Goal: Task Accomplishment & Management: Complete application form

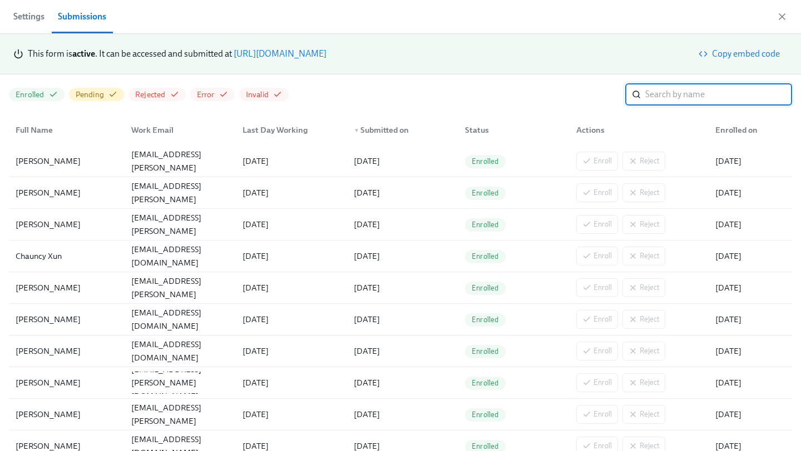
scroll to position [0, 1334]
click at [326, 54] on link "[URL][DOMAIN_NAME]" at bounding box center [279, 53] width 93 height 11
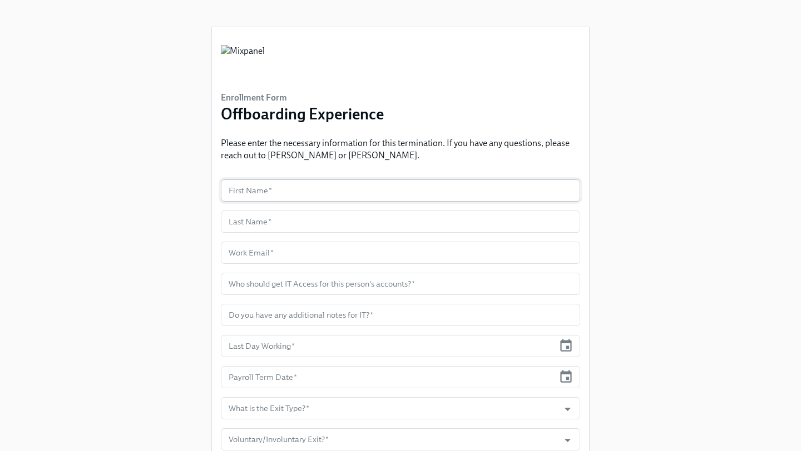
click at [304, 191] on input "text" at bounding box center [400, 191] width 359 height 22
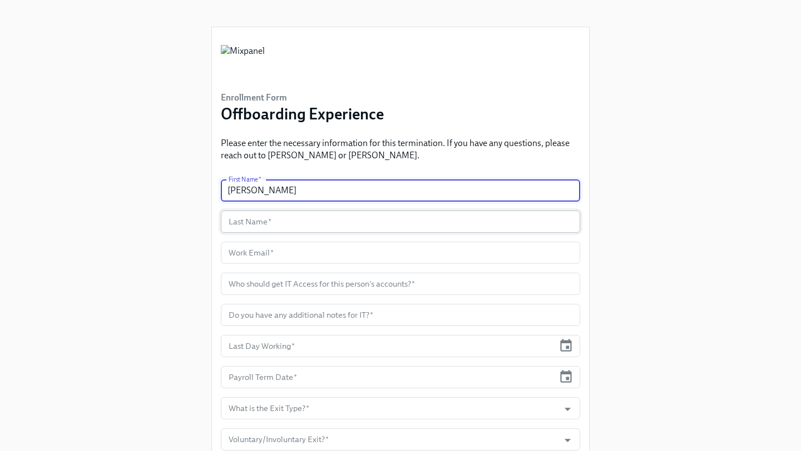
type input "[PERSON_NAME]"
click at [313, 217] on input "text" at bounding box center [400, 222] width 359 height 22
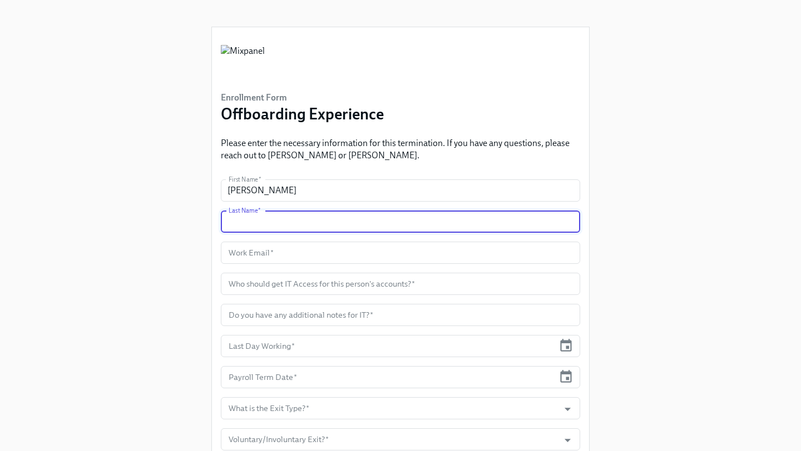
type input "V"
type input "[PERSON_NAME]"
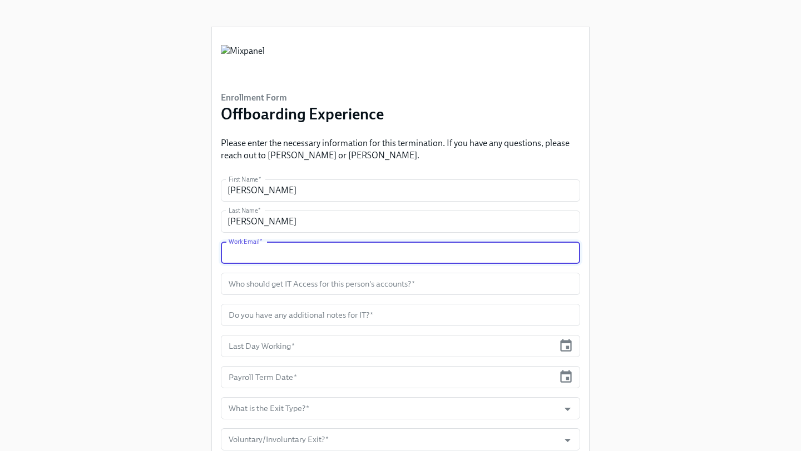
click at [340, 257] on input "text" at bounding box center [400, 253] width 359 height 22
type input "[PERSON_NAME][EMAIL_ADDRESS][PERSON_NAME][DOMAIN_NAME]"
click at [519, 277] on input "text" at bounding box center [400, 284] width 359 height 22
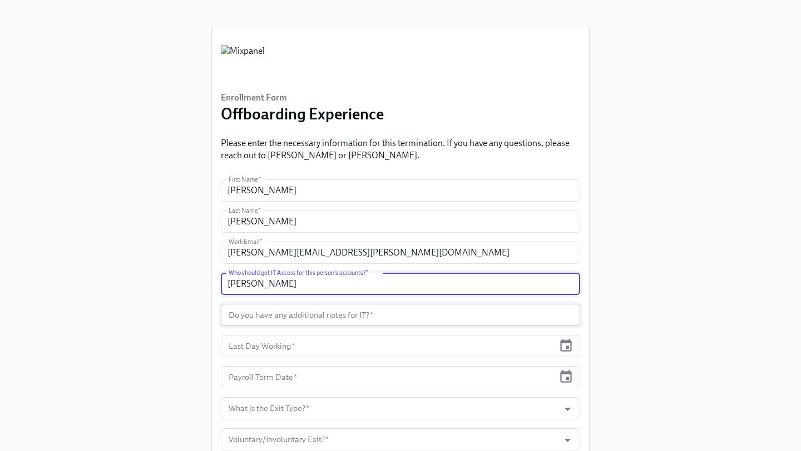
type input "[PERSON_NAME]"
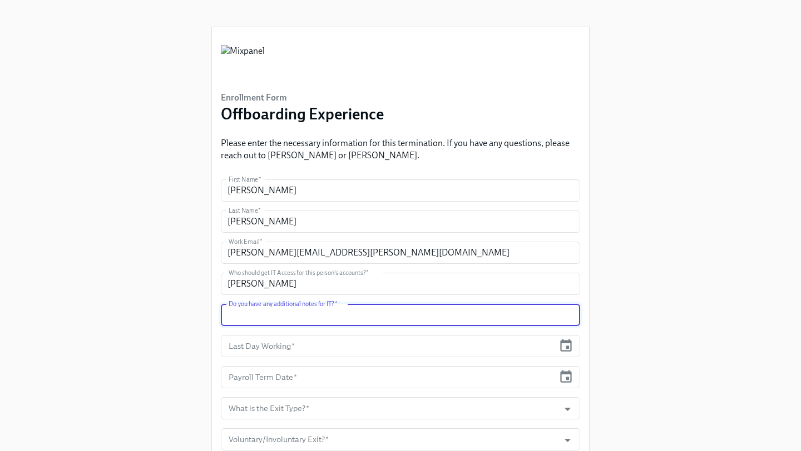
click at [474, 309] on input "text" at bounding box center [400, 315] width 359 height 22
drag, startPoint x: 433, startPoint y: 313, endPoint x: 198, endPoint y: 313, distance: 234.6
type input "(Resubmitting this ticket just to update last day)"
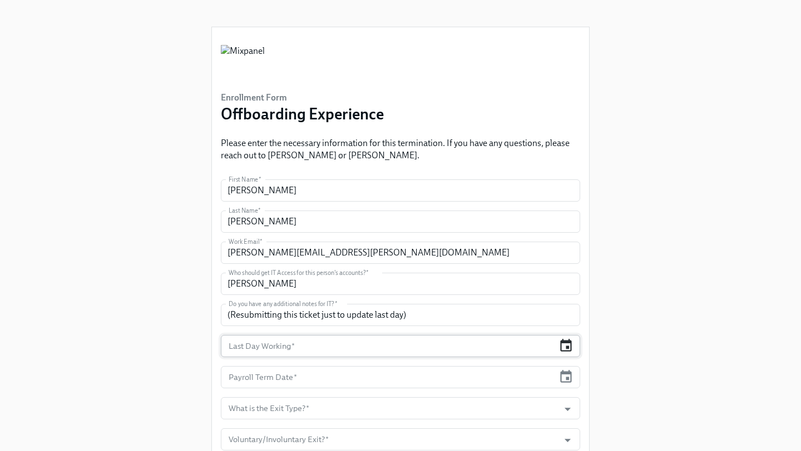
click at [565, 348] on icon "button" at bounding box center [566, 345] width 12 height 13
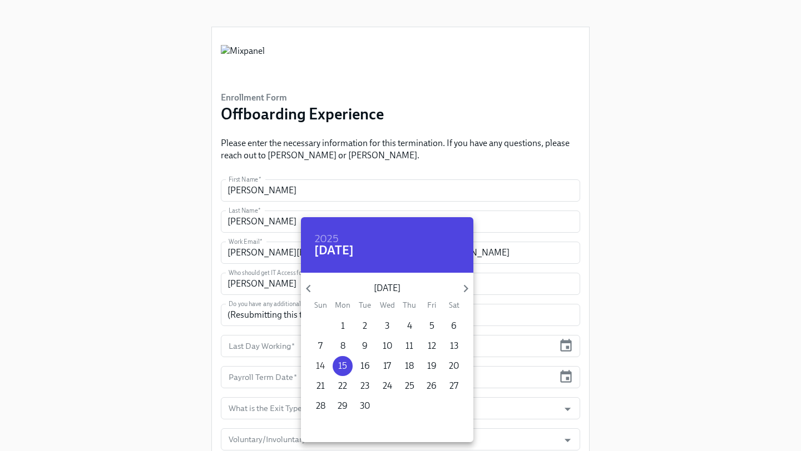
click at [319, 363] on p "14" at bounding box center [320, 366] width 9 height 12
type input "[DATE]"
click at [265, 367] on div at bounding box center [400, 225] width 801 height 451
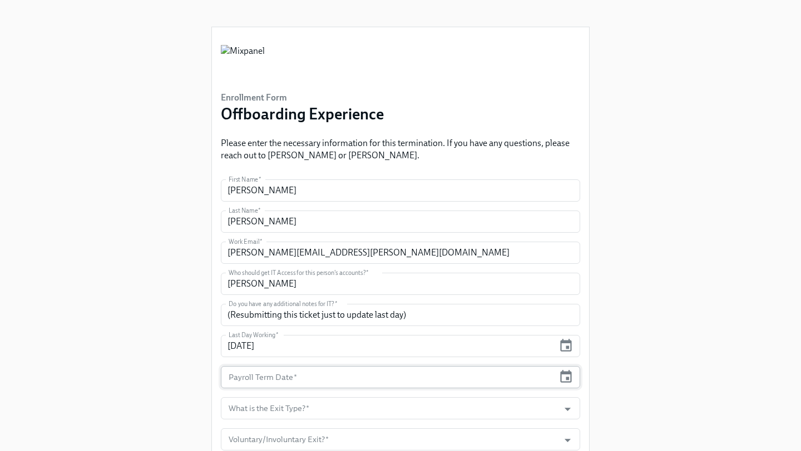
click at [270, 378] on input "text" at bounding box center [387, 377] width 333 height 22
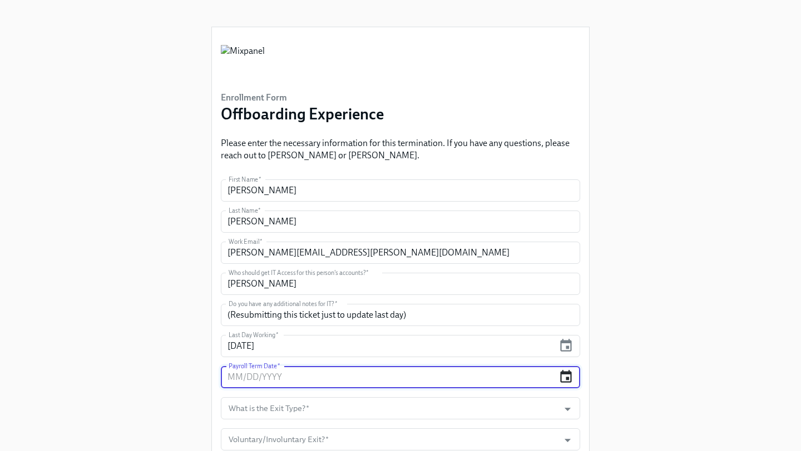
click at [561, 380] on icon "button" at bounding box center [566, 376] width 12 height 13
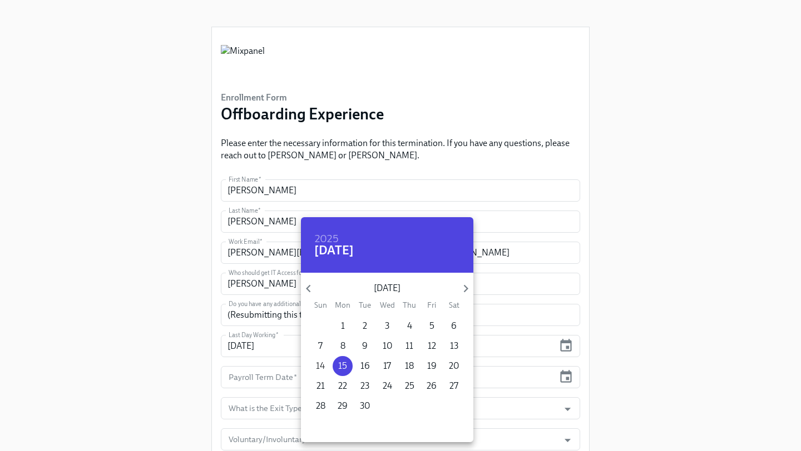
click at [318, 370] on p "14" at bounding box center [320, 366] width 9 height 12
type input "[DATE]"
click at [562, 373] on div at bounding box center [400, 225] width 801 height 451
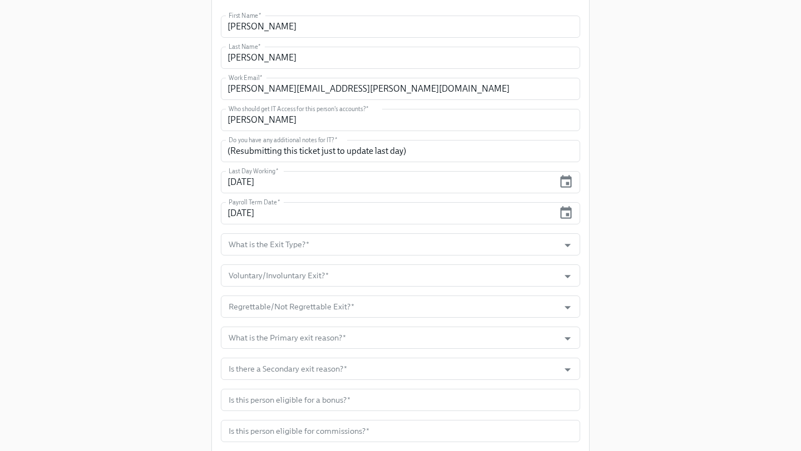
scroll to position [186, 0]
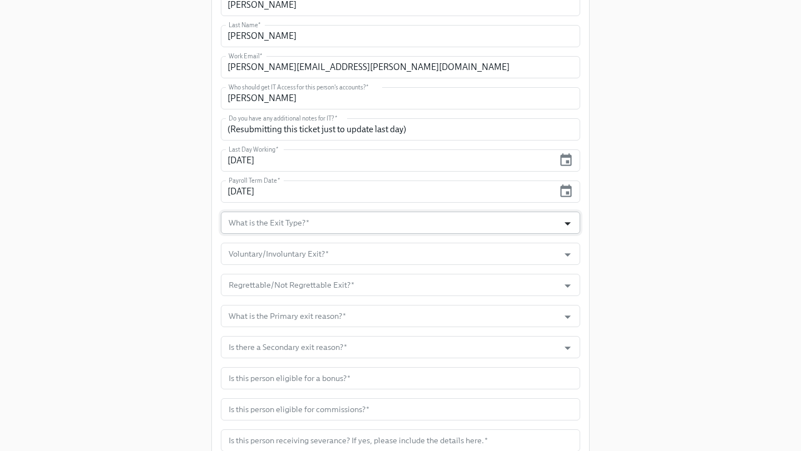
click at [569, 215] on button "Open" at bounding box center [567, 223] width 17 height 17
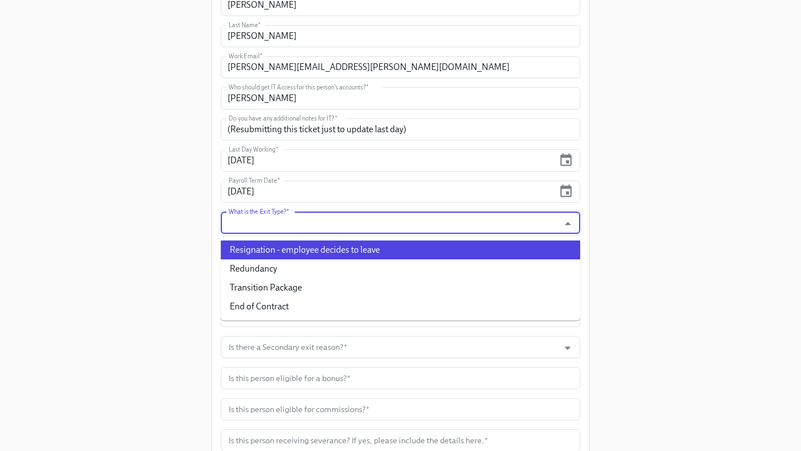
click at [404, 250] on li "Resignation - employee decides to leave" at bounding box center [400, 250] width 359 height 19
type input "Resignation - employee decides to leave"
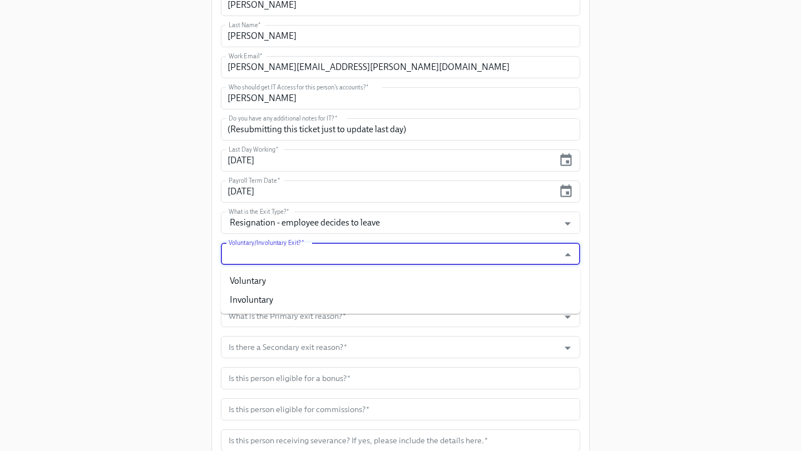
click at [396, 260] on input "Voluntary/Involuntary Exit?   *" at bounding box center [389, 254] width 327 height 22
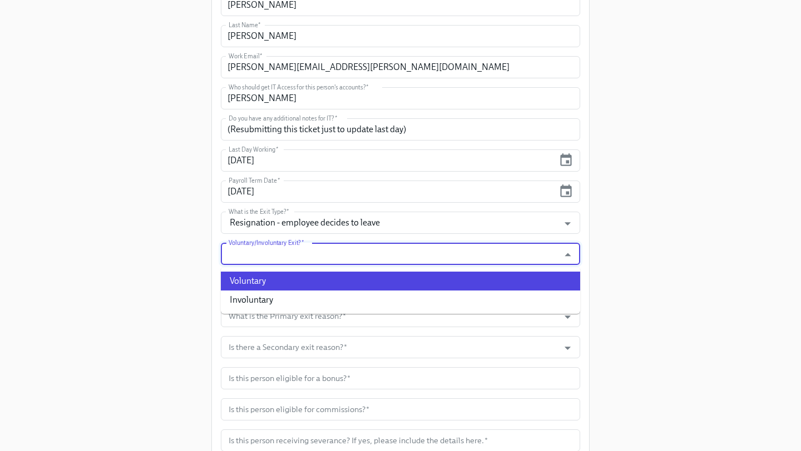
click at [371, 279] on li "Voluntary" at bounding box center [400, 281] width 359 height 19
type input "Voluntary"
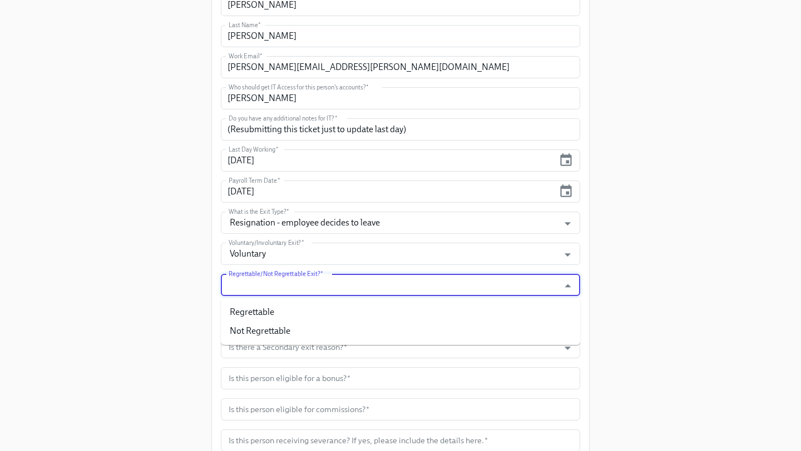
click at [362, 286] on input "Regrettable/Not Regrettable Exit?   *" at bounding box center [389, 285] width 327 height 22
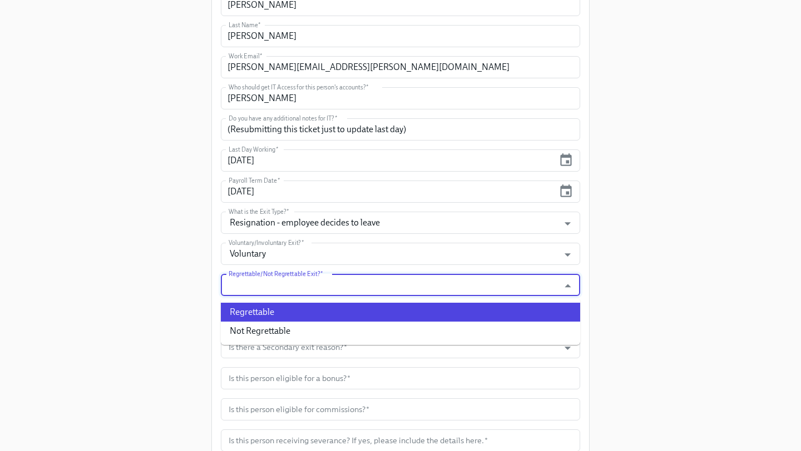
click at [340, 311] on li "Regrettable" at bounding box center [400, 312] width 359 height 19
type input "Regrettable"
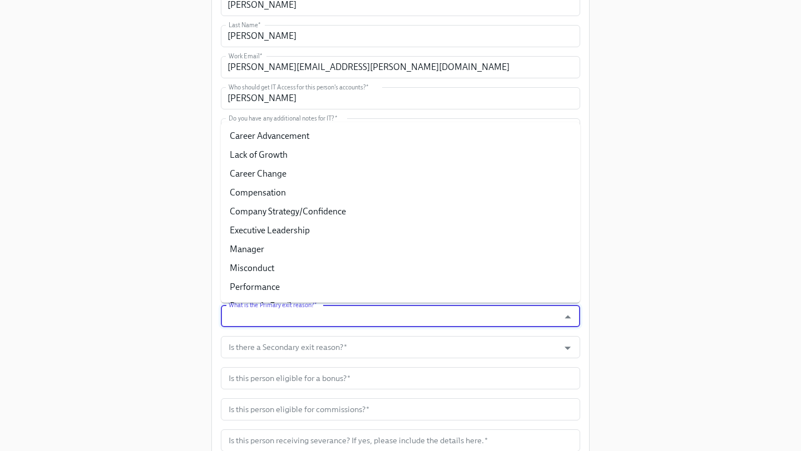
click at [334, 315] on input "What is the Primary exit reason?   *" at bounding box center [389, 316] width 327 height 22
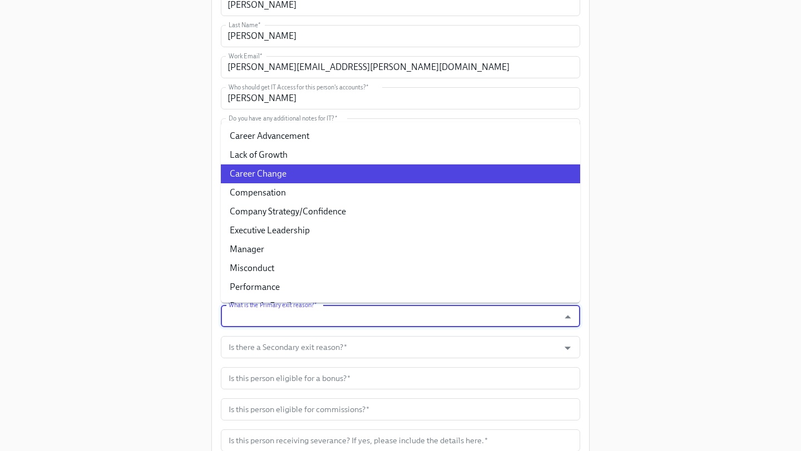
click at [311, 178] on li "Career Change" at bounding box center [400, 174] width 359 height 19
type input "Career Change"
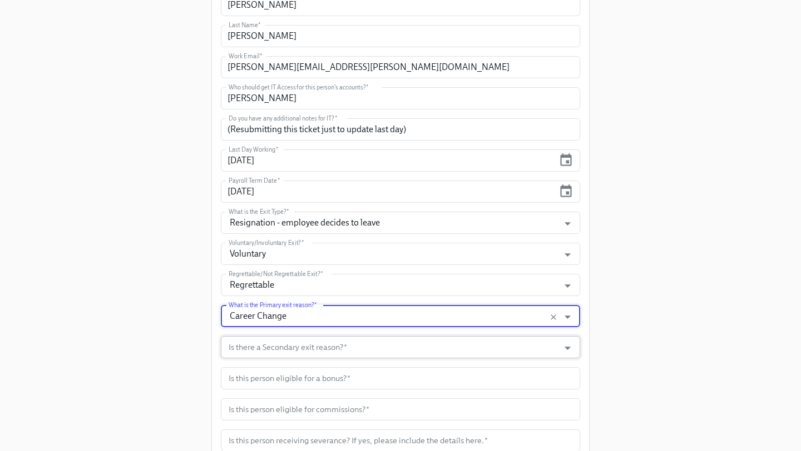
click at [321, 350] on input "Is there a Secondary exit reason?   *" at bounding box center [389, 347] width 327 height 22
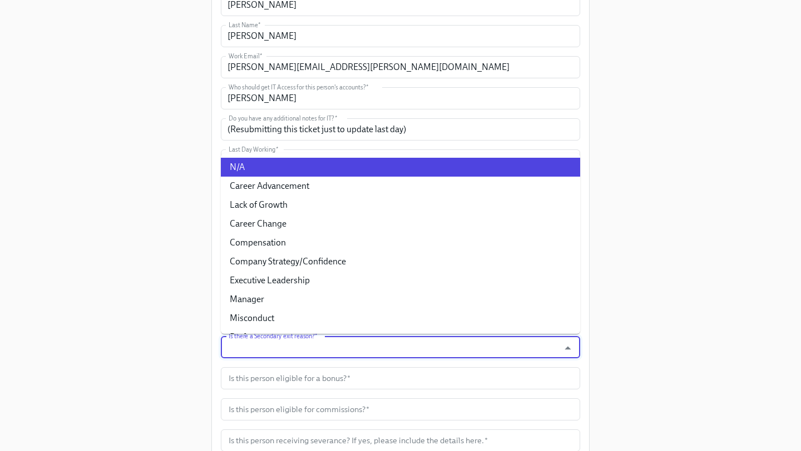
click at [292, 162] on li "N/A" at bounding box center [400, 167] width 359 height 19
type input "N/A"
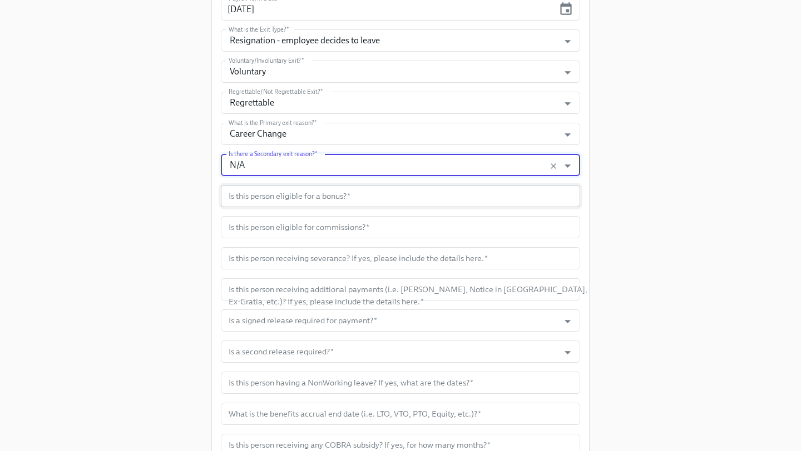
scroll to position [382, 0]
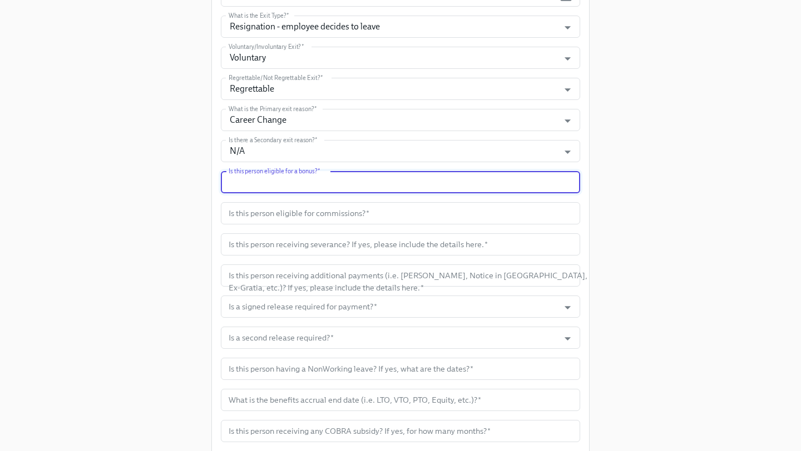
click at [323, 183] on input "text" at bounding box center [400, 182] width 359 height 22
type input "n/a"
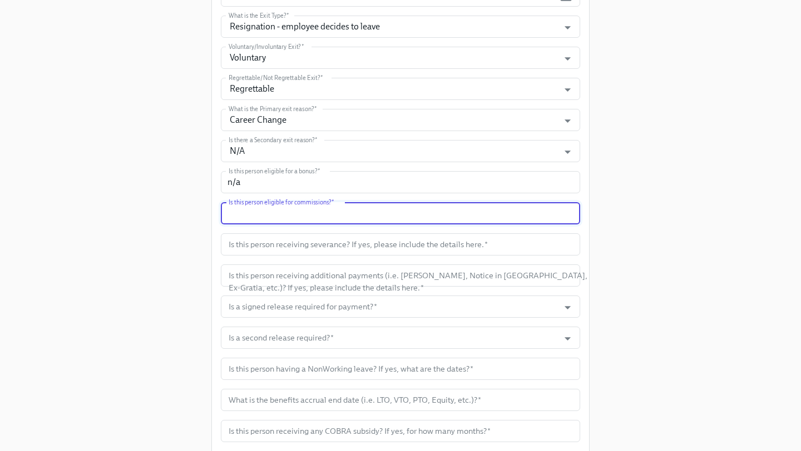
click at [371, 218] on input "text" at bounding box center [400, 213] width 359 height 22
type input "n/a"
click at [375, 240] on input "text" at bounding box center [400, 244] width 359 height 22
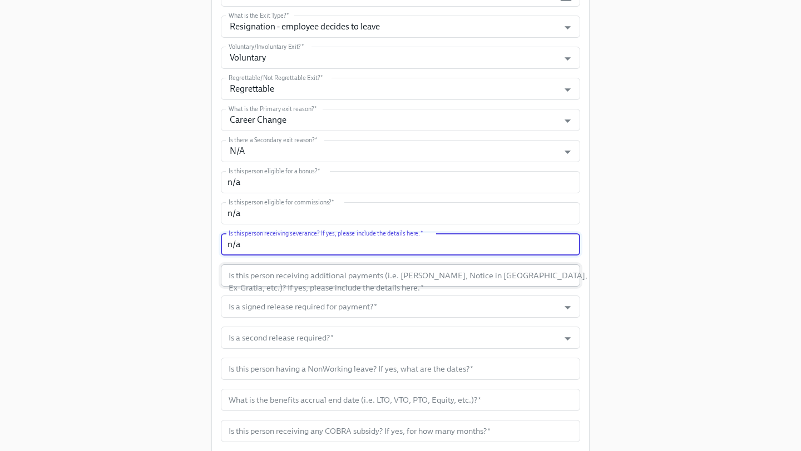
type input "n/a"
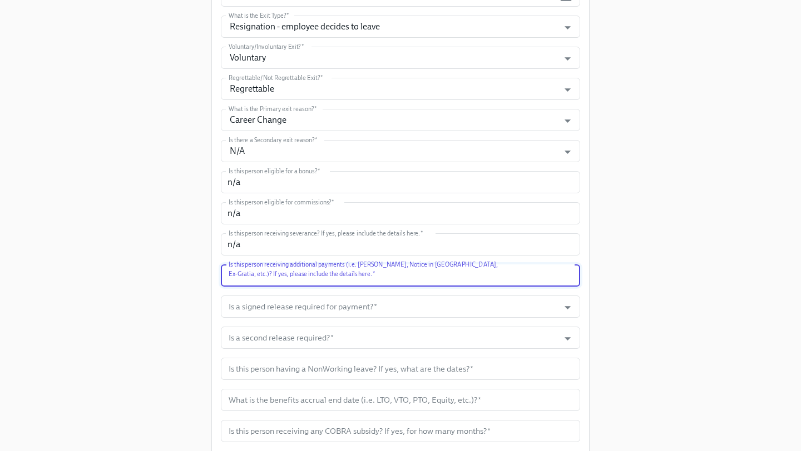
click at [367, 272] on input "text" at bounding box center [400, 276] width 359 height 22
type input "n/a"
click at [380, 310] on input "Is a signed release required for payment?   *" at bounding box center [389, 307] width 327 height 22
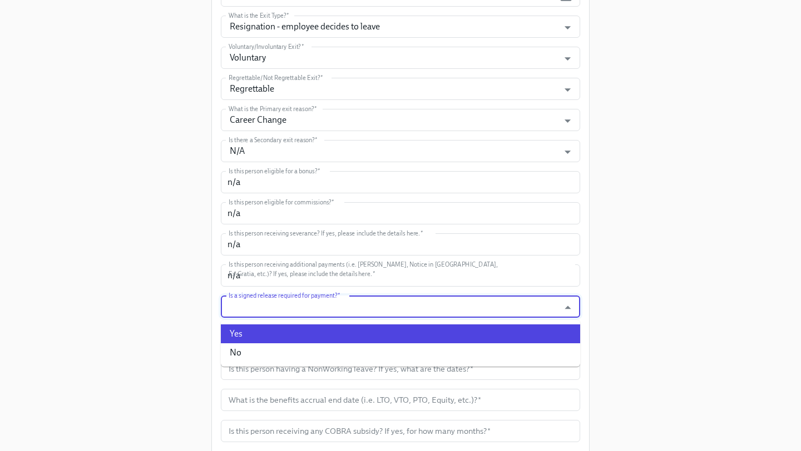
click at [353, 340] on li "Yes" at bounding box center [400, 334] width 359 height 19
click at [354, 312] on input "Yes" at bounding box center [389, 307] width 327 height 22
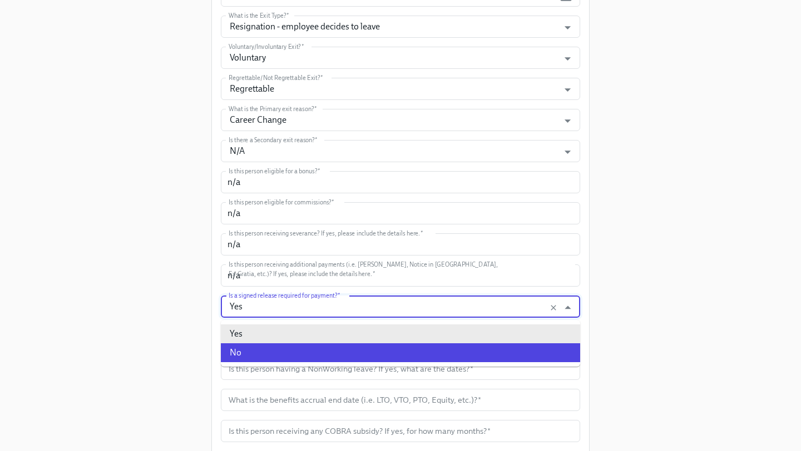
click at [334, 355] on li "No" at bounding box center [400, 353] width 359 height 19
type input "No"
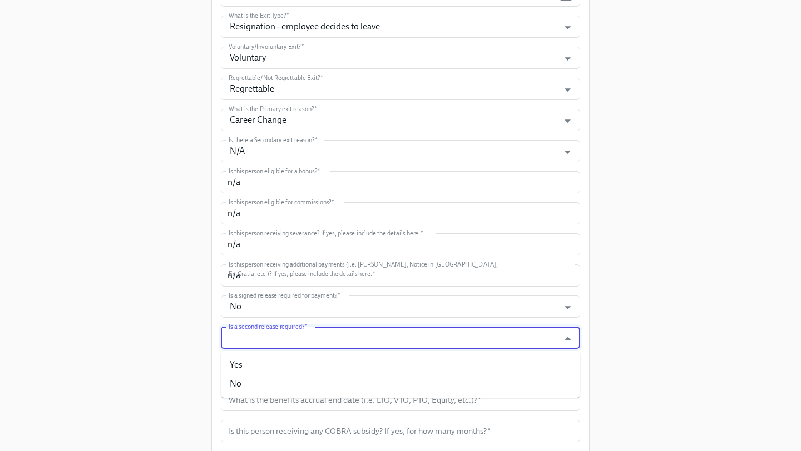
click at [332, 337] on input "Is a second release required?   *" at bounding box center [389, 338] width 327 height 22
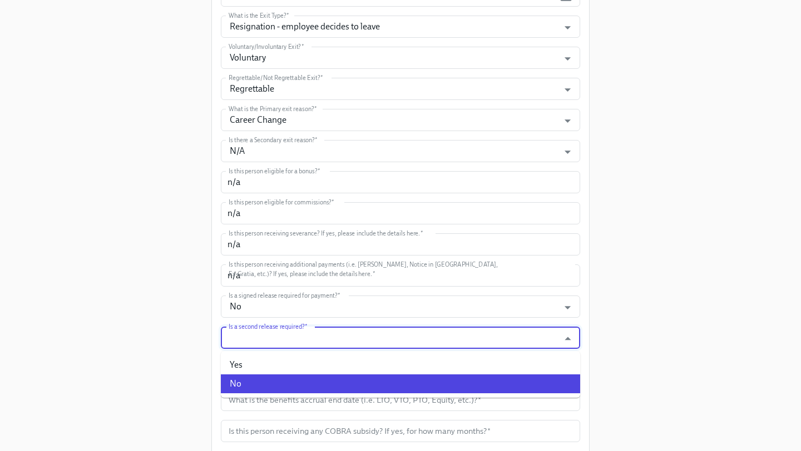
click at [309, 381] on li "No" at bounding box center [400, 384] width 359 height 19
type input "No"
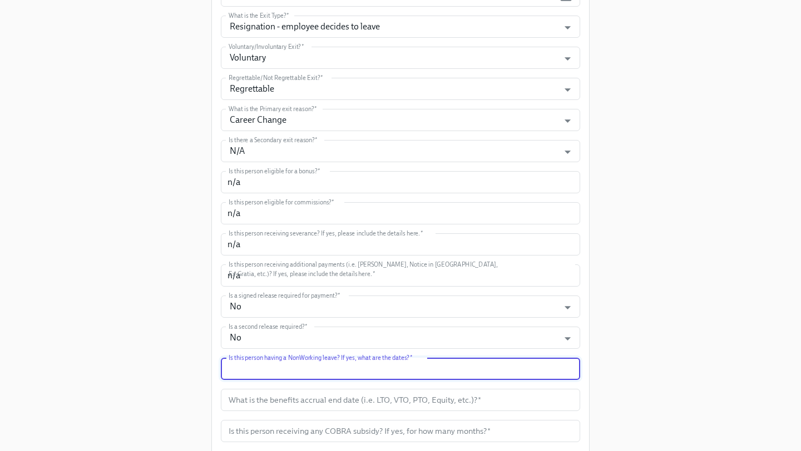
click at [314, 366] on input "text" at bounding box center [400, 369] width 359 height 22
type input "n/a"
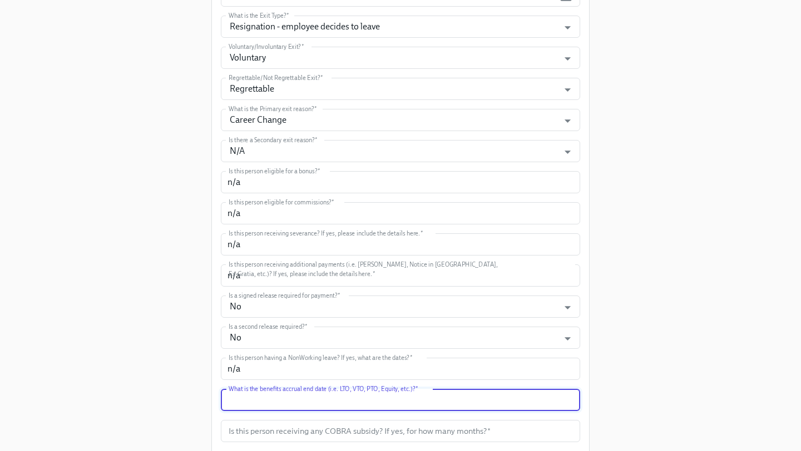
click at [326, 392] on input "text" at bounding box center [400, 400] width 359 height 22
type input "9/14"
click at [397, 327] on input "No" at bounding box center [389, 338] width 327 height 22
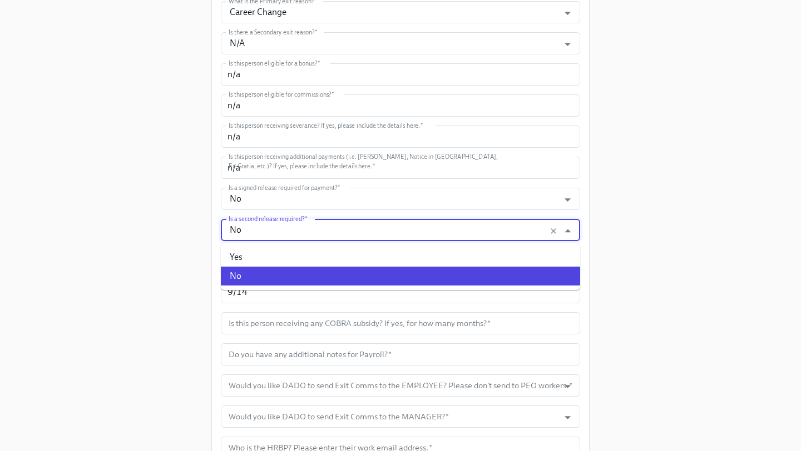
scroll to position [502, 0]
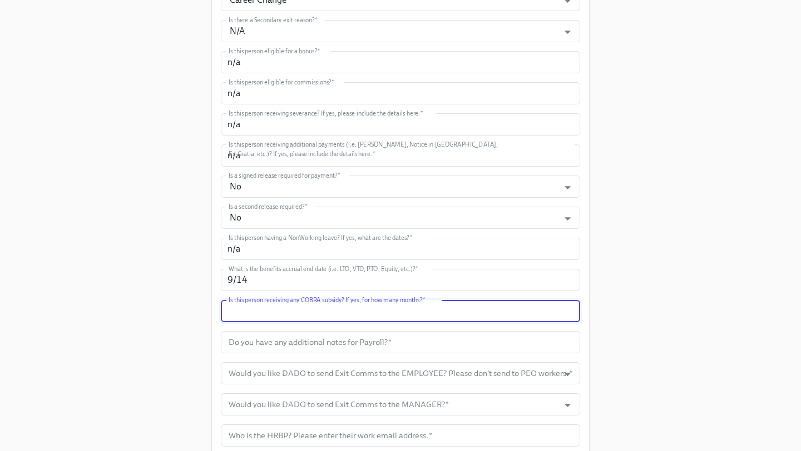
click at [319, 311] on input "text" at bounding box center [400, 311] width 359 height 22
type input "n/a"
click at [336, 346] on input "text" at bounding box center [400, 342] width 359 height 22
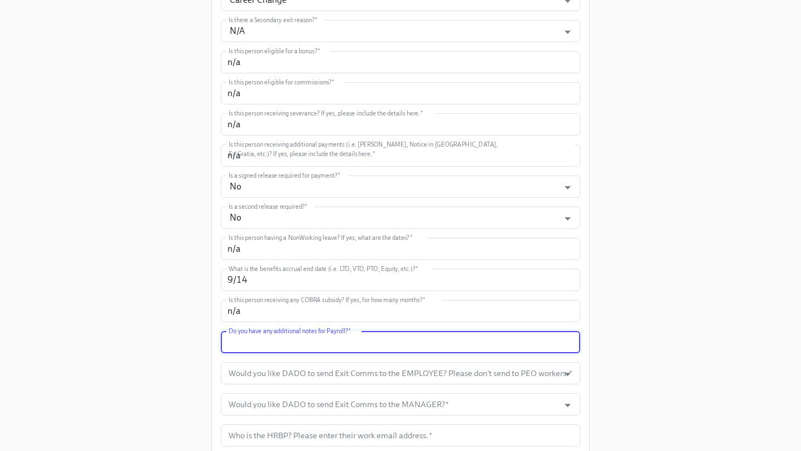
paste input "(Resubmitting this ticket just to update last day)"
click at [283, 345] on input "(Resubmitting this ticket just to update last day)" at bounding box center [400, 342] width 359 height 22
click at [404, 346] on input "(Resubmitting this ticket just to update last day)" at bounding box center [400, 342] width 359 height 22
type input "(Resubmitting this ticket just to update last day on payroll)"
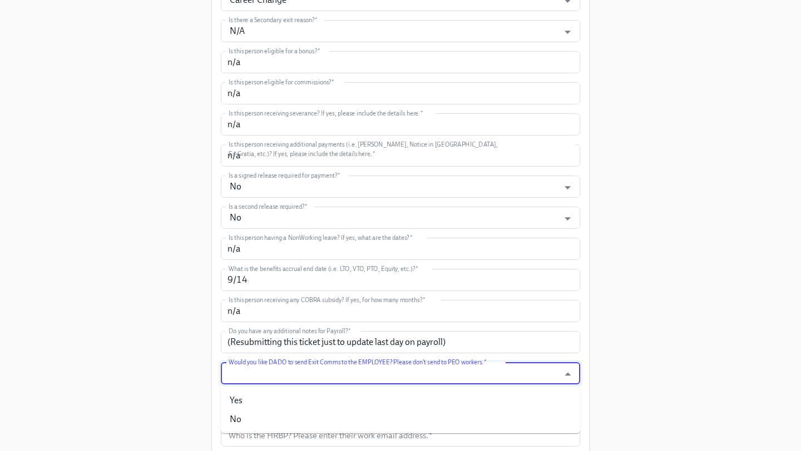
click at [435, 374] on input "Would you like DADO to send Exit Comms to the EMPLOYEE? Please don't send to PE…" at bounding box center [389, 373] width 327 height 22
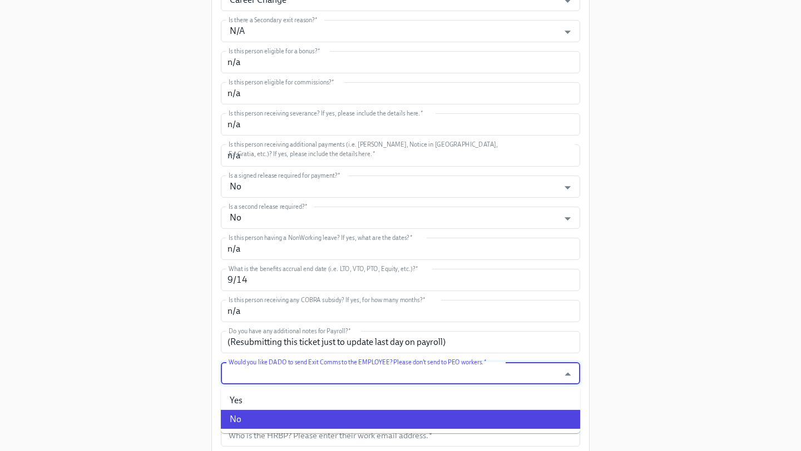
click at [384, 413] on li "No" at bounding box center [400, 419] width 359 height 19
type input "No"
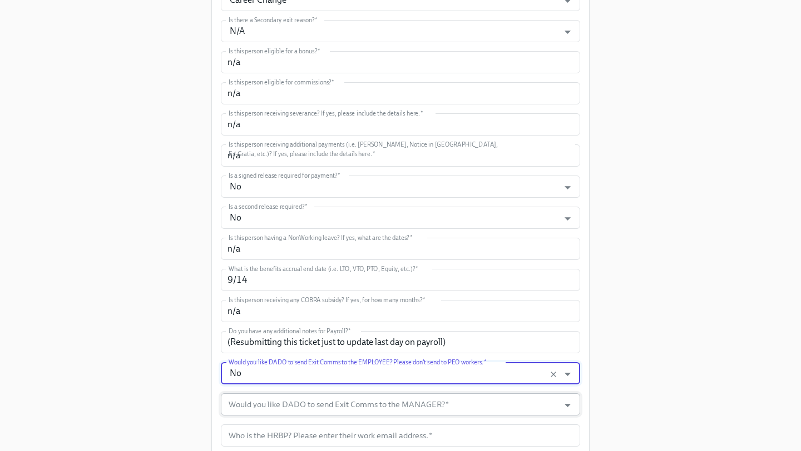
click at [385, 408] on input "Would you like DADO to send Exit Comms to the MANAGER?   *" at bounding box center [389, 405] width 327 height 22
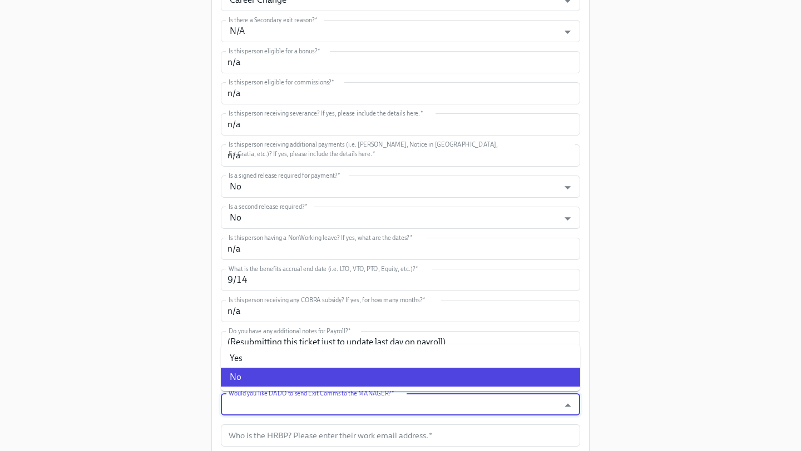
click at [341, 377] on li "No" at bounding box center [400, 377] width 359 height 19
type input "No"
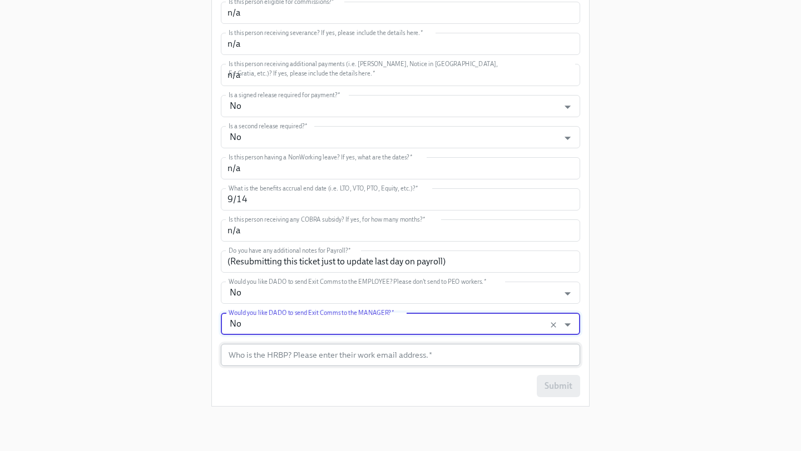
click at [309, 357] on input "text" at bounding box center [400, 355] width 359 height 22
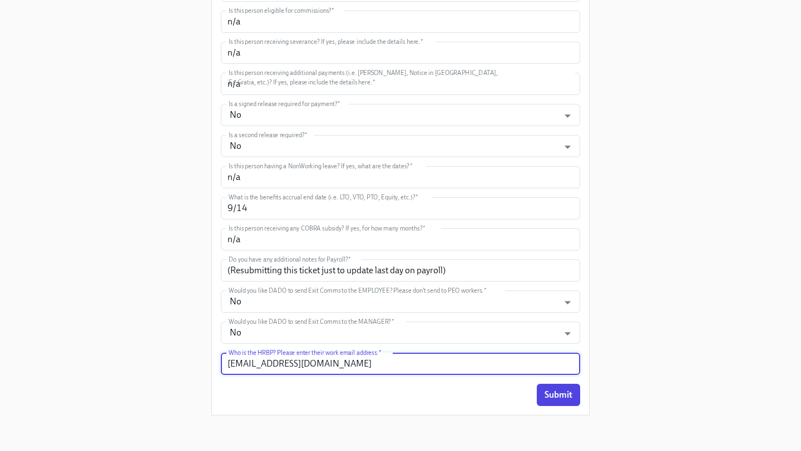
scroll to position [574, 0]
type input "[EMAIL_ADDRESS][DOMAIN_NAME]"
click at [560, 401] on button "Submit" at bounding box center [557, 395] width 43 height 22
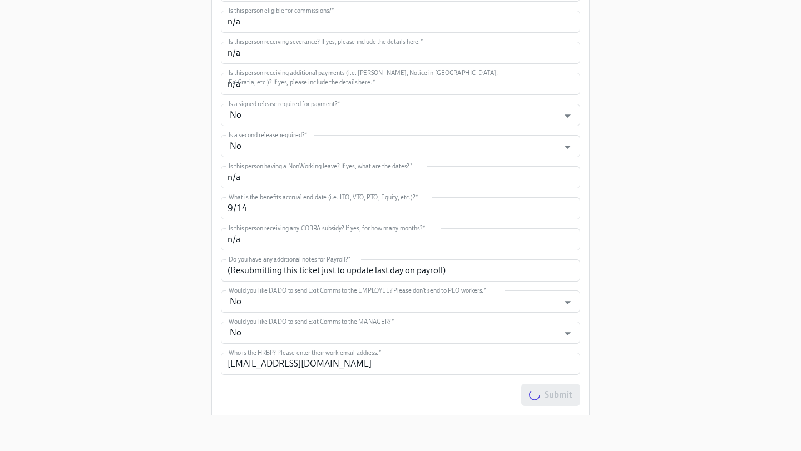
scroll to position [0, 0]
